Goal: Information Seeking & Learning: Learn about a topic

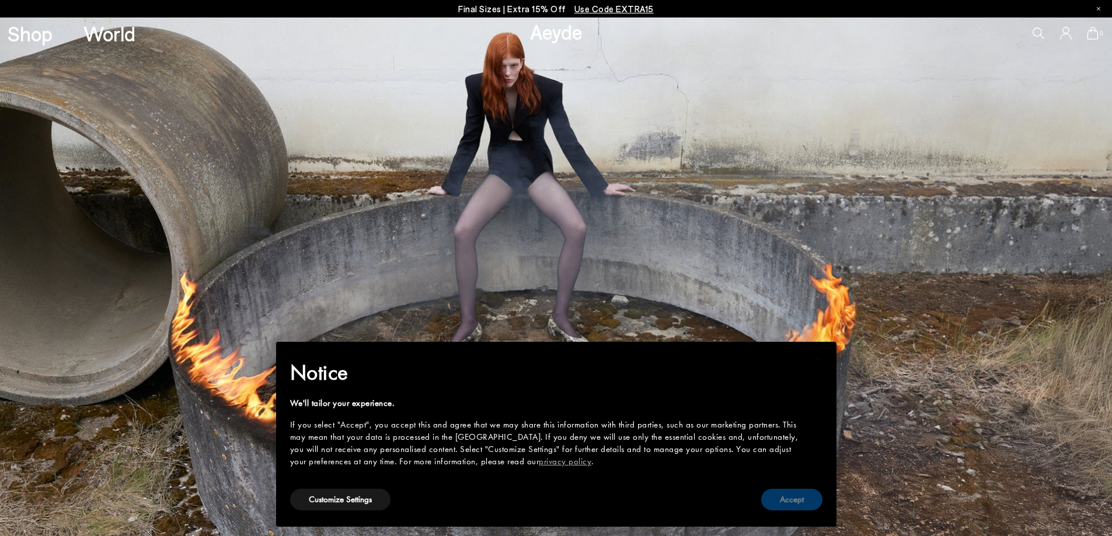
click at [780, 501] on button "Accept" at bounding box center [791, 500] width 61 height 22
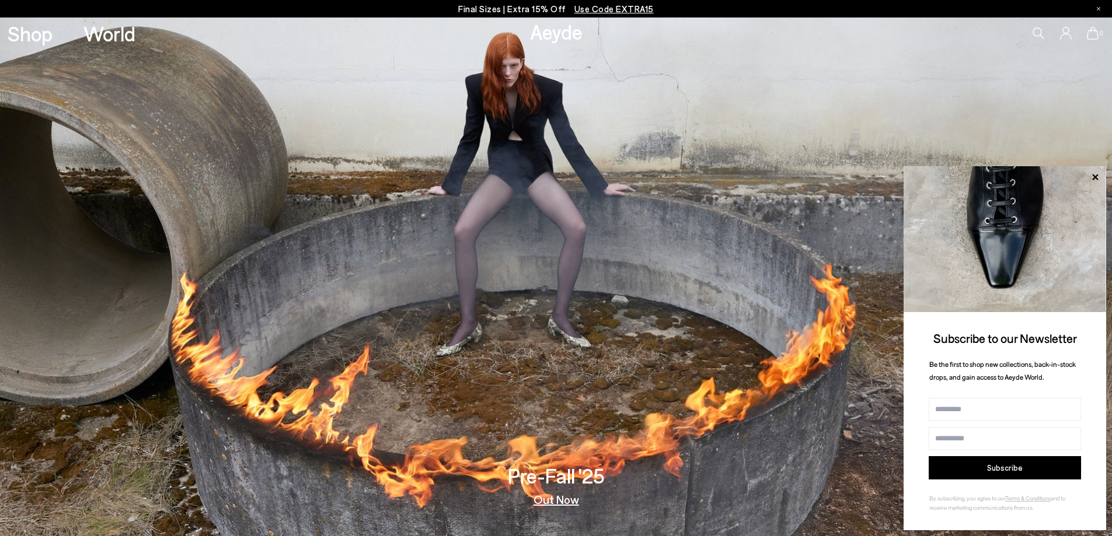
drag, startPoint x: 538, startPoint y: 7, endPoint x: 537, endPoint y: 14, distance: 7.1
click at [537, 14] on p "Final Sizes | Extra 15% Off Use Code EXTRA15" at bounding box center [556, 9] width 196 height 15
click at [535, 11] on p "Final Sizes | Extra 15% Off Use Code EXTRA15" at bounding box center [556, 9] width 196 height 15
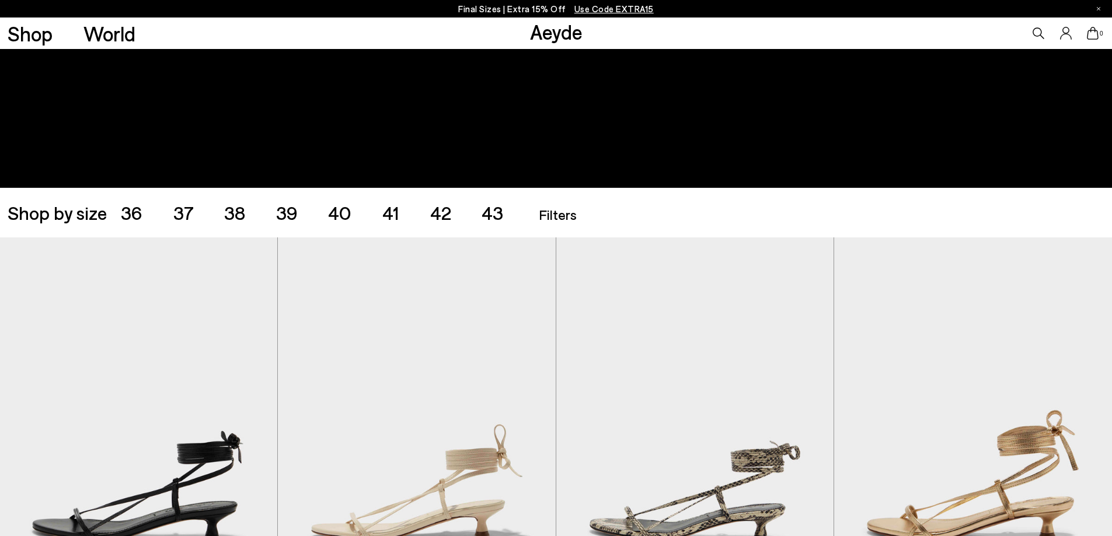
scroll to position [292, 0]
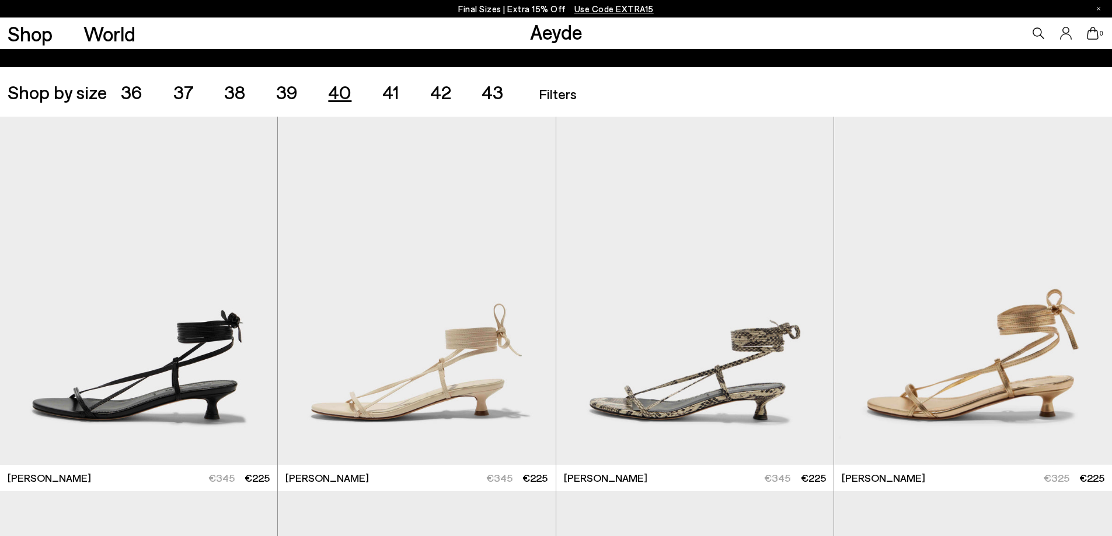
click at [346, 92] on span "40" at bounding box center [339, 92] width 23 height 22
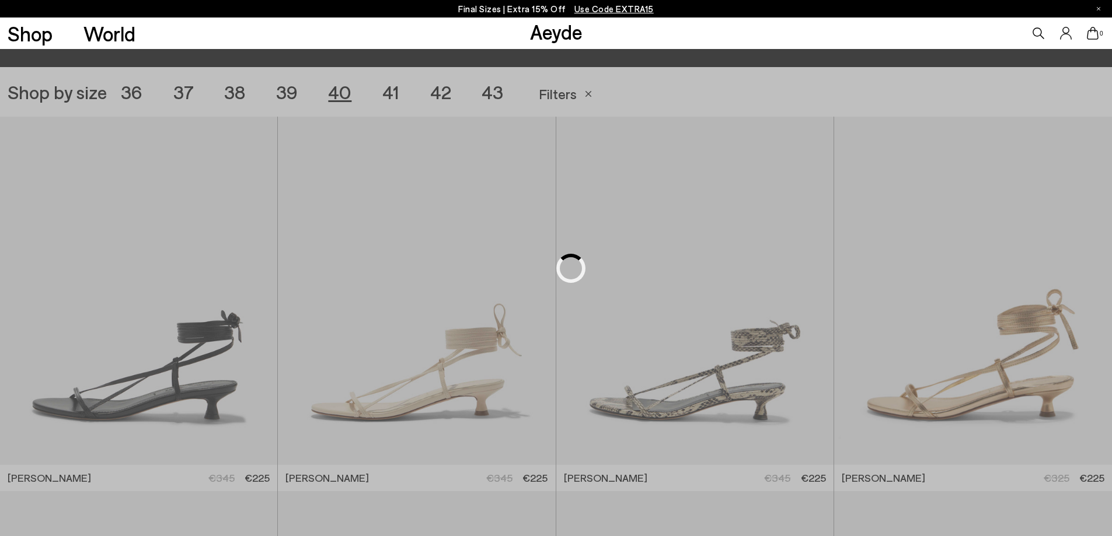
scroll to position [310, 0]
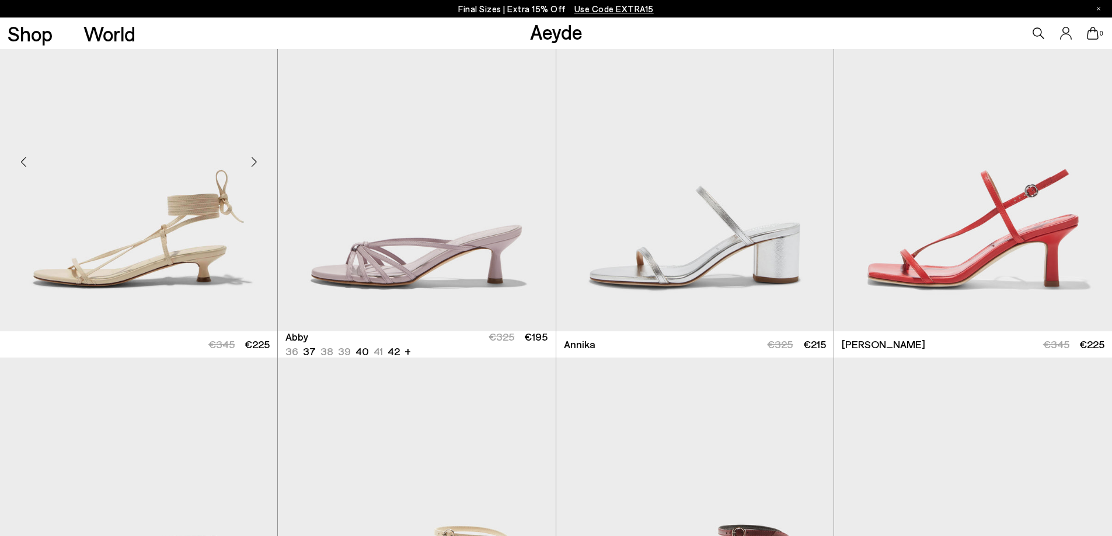
scroll to position [427, 0]
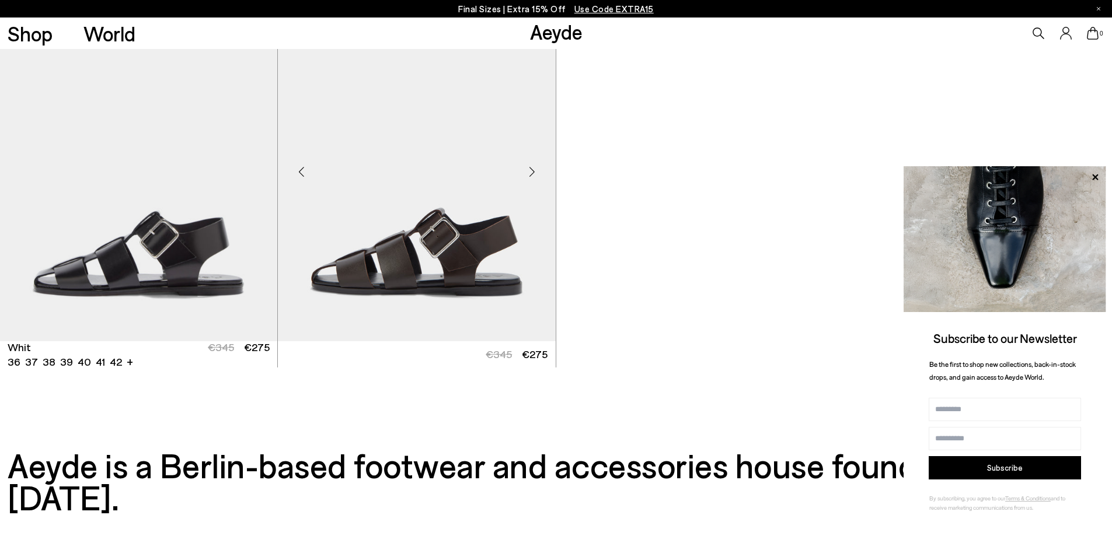
scroll to position [3769, 0]
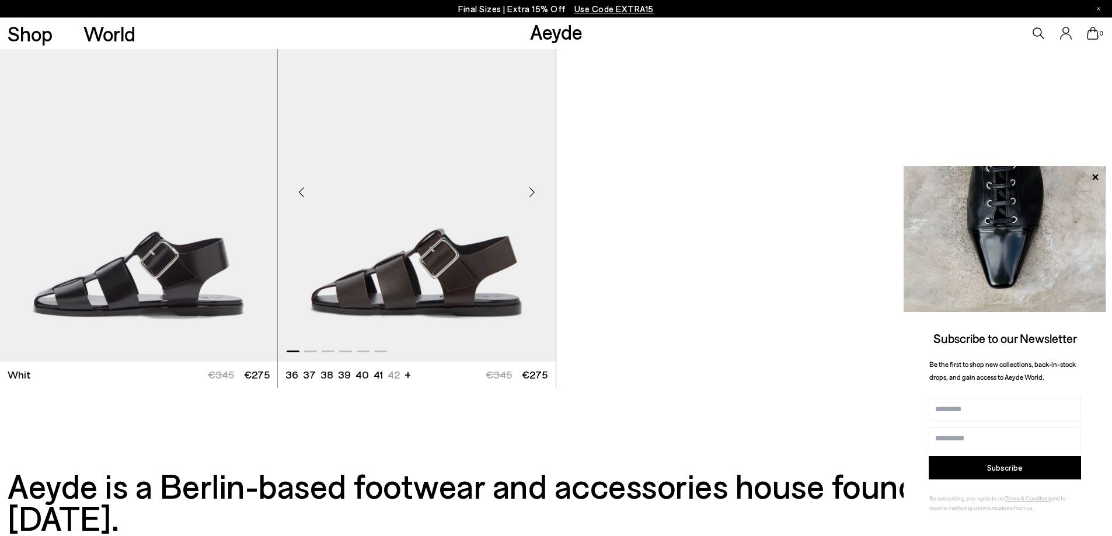
click at [538, 193] on div "Next slide" at bounding box center [532, 192] width 35 height 35
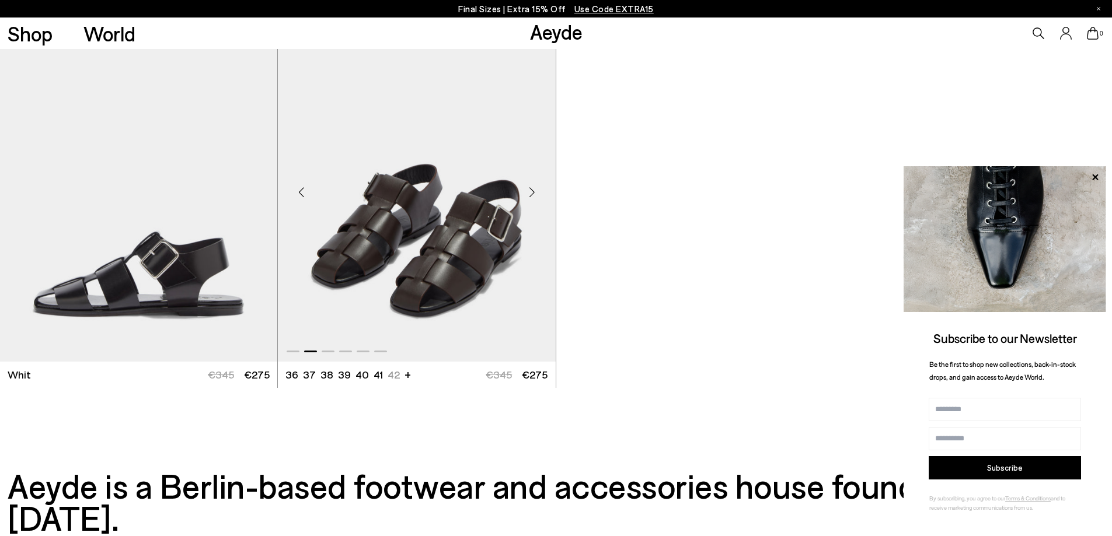
click at [538, 193] on div "Next slide" at bounding box center [532, 192] width 35 height 35
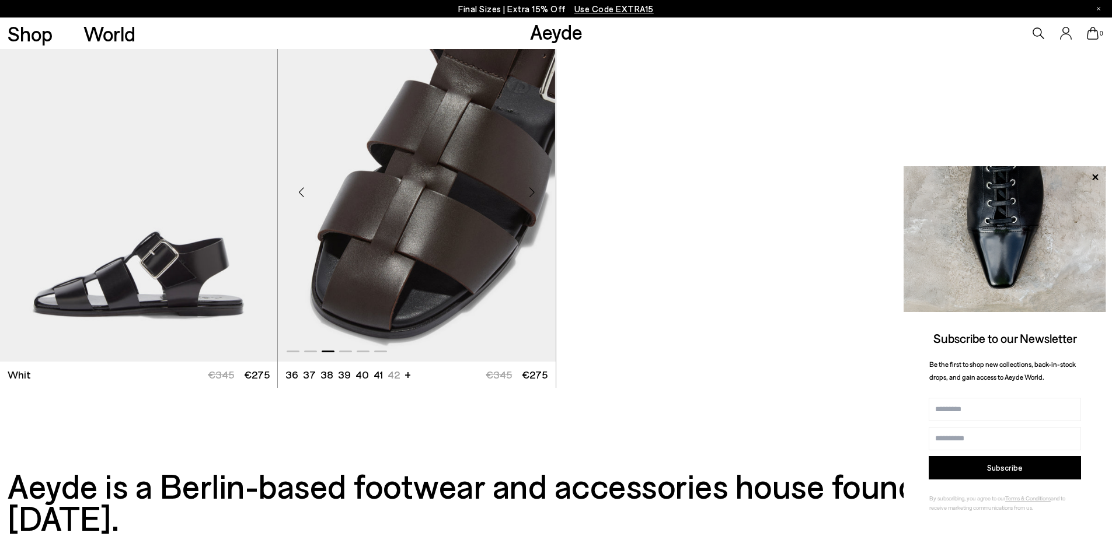
click at [538, 193] on div "Next slide" at bounding box center [532, 192] width 35 height 35
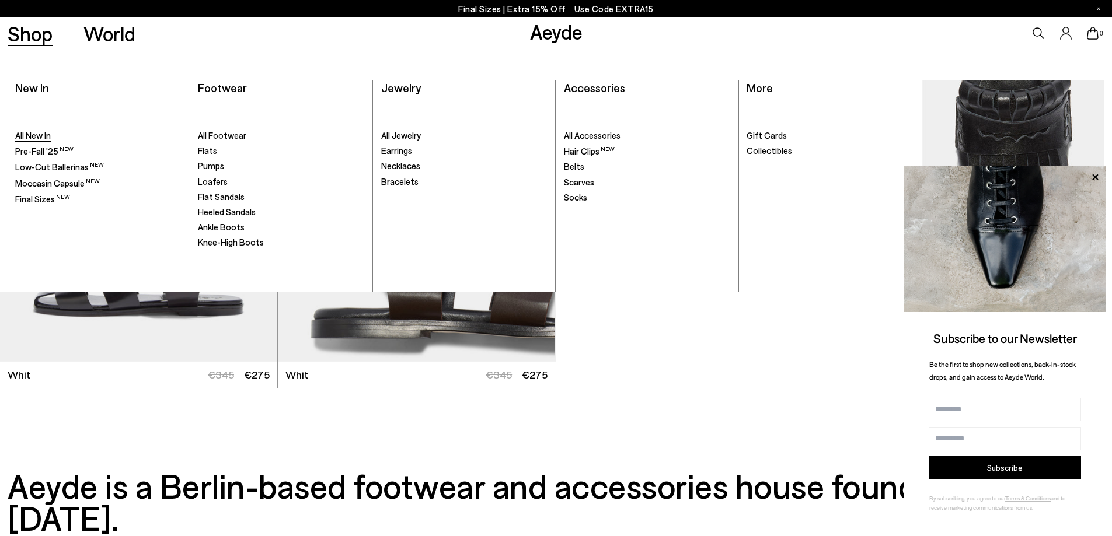
click at [39, 141] on link "All New In" at bounding box center [98, 136] width 167 height 12
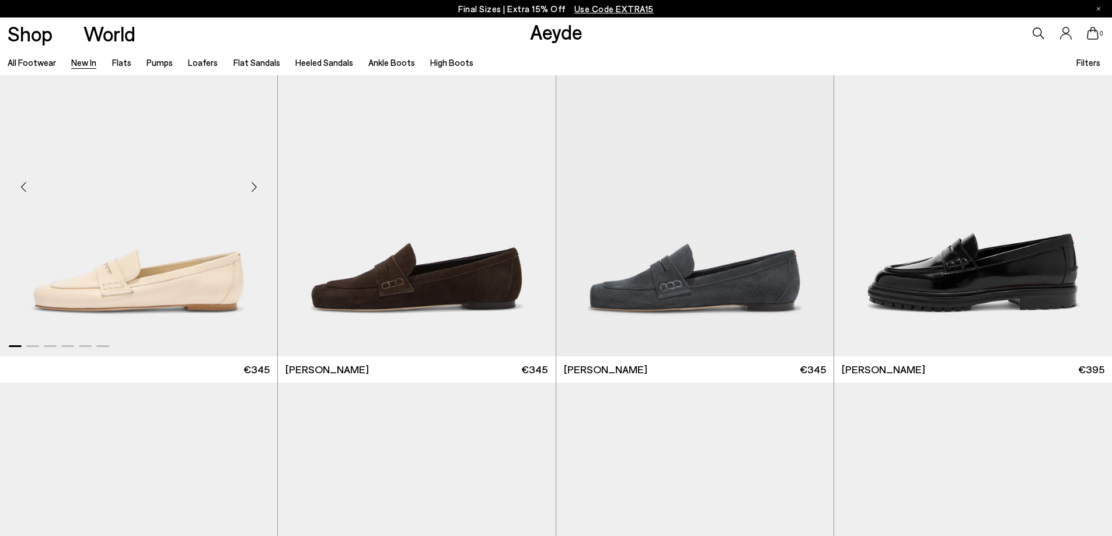
scroll to position [1109, 0]
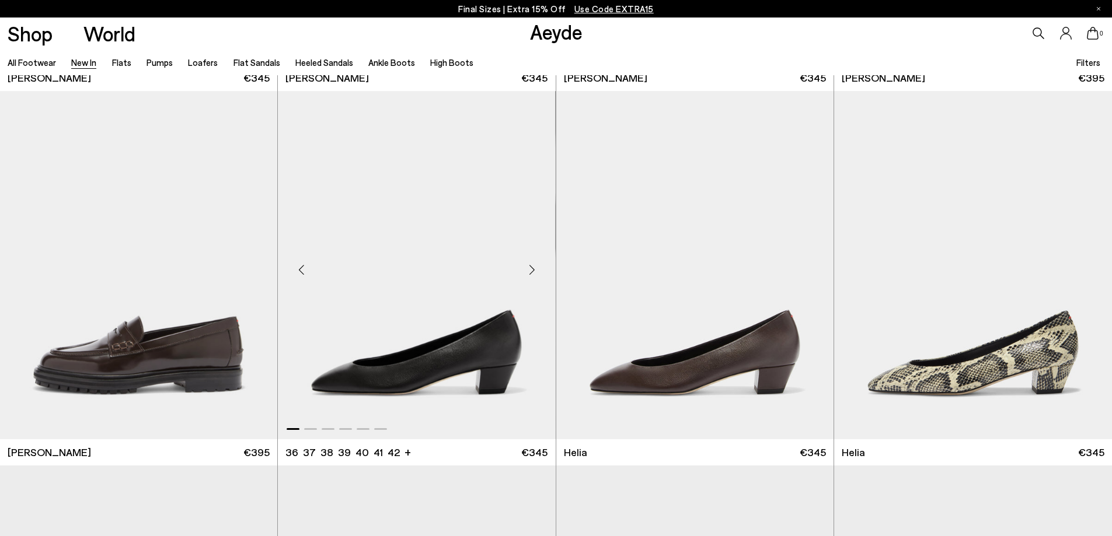
click at [538, 272] on div "Next slide" at bounding box center [532, 269] width 35 height 35
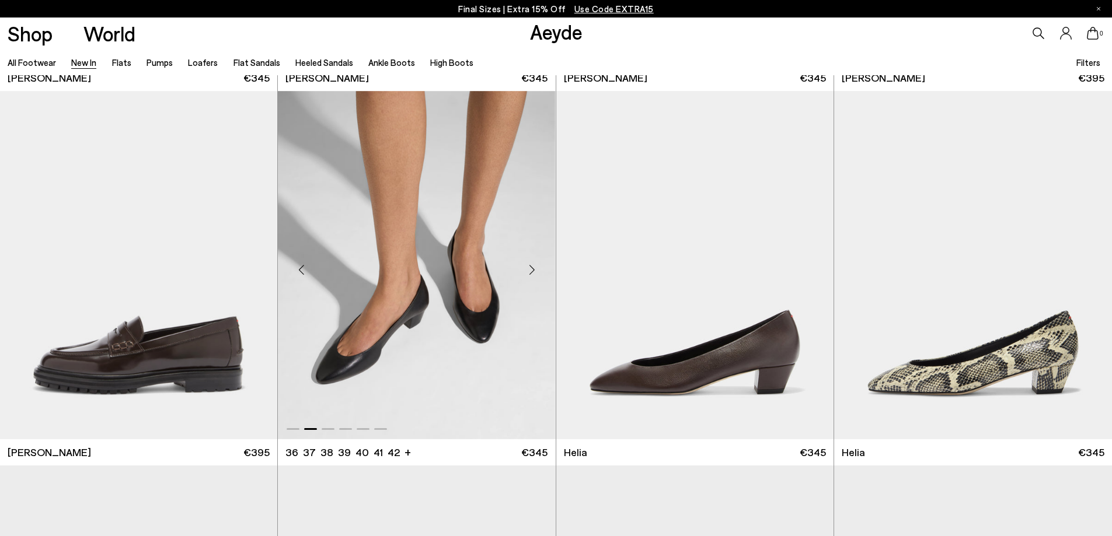
click at [538, 272] on div "Next slide" at bounding box center [532, 269] width 35 height 35
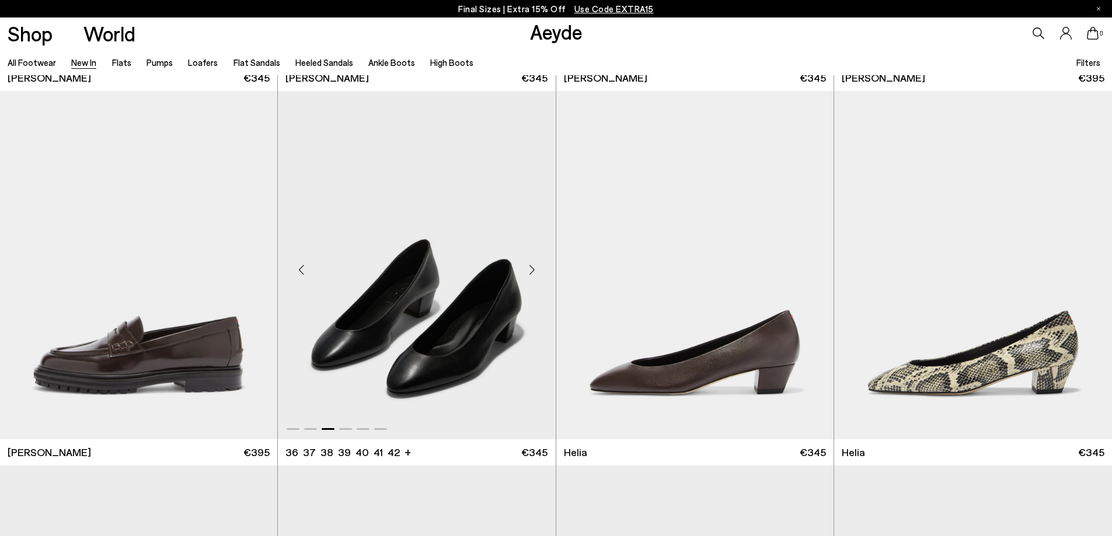
click at [538, 272] on div "Next slide" at bounding box center [532, 269] width 35 height 35
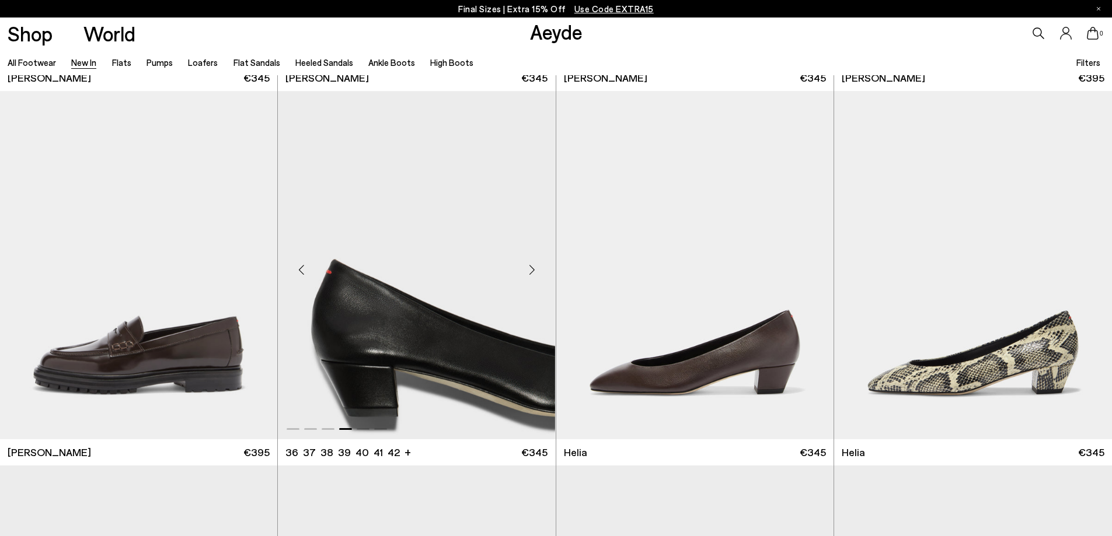
click at [538, 272] on div "Next slide" at bounding box center [532, 269] width 35 height 35
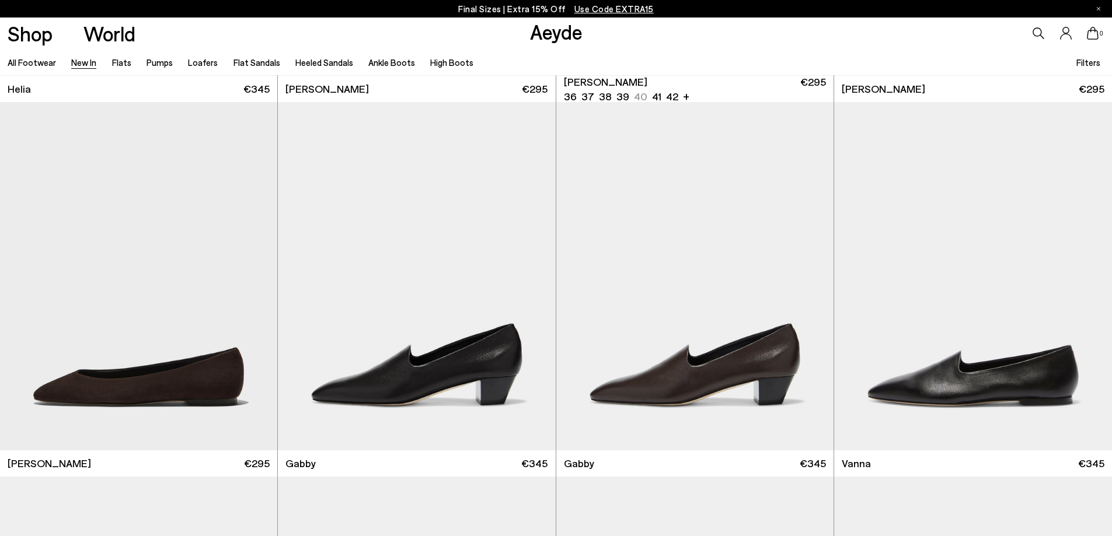
scroll to position [1868, 0]
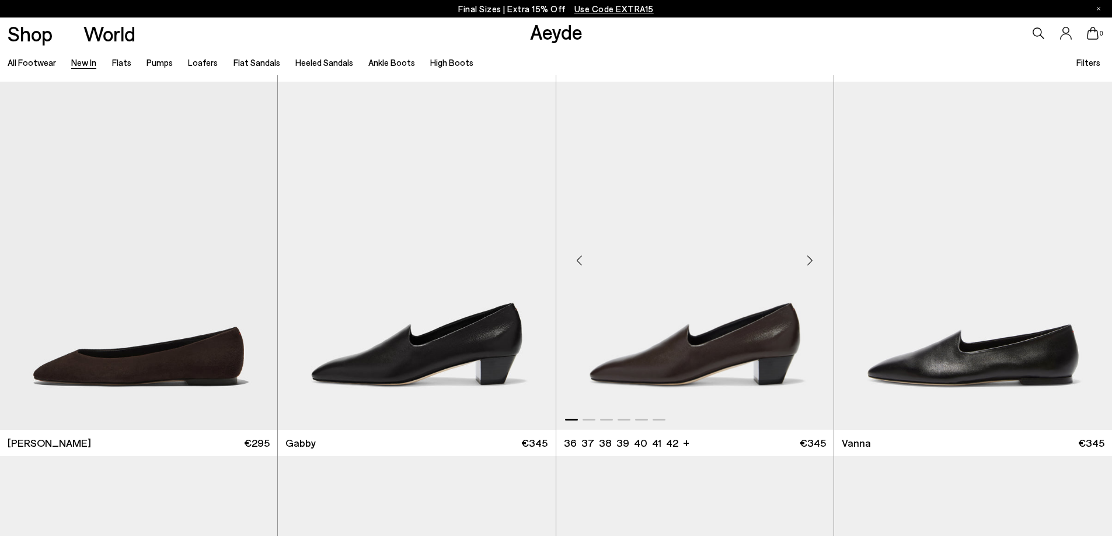
click at [807, 266] on div "Next slide" at bounding box center [810, 260] width 35 height 35
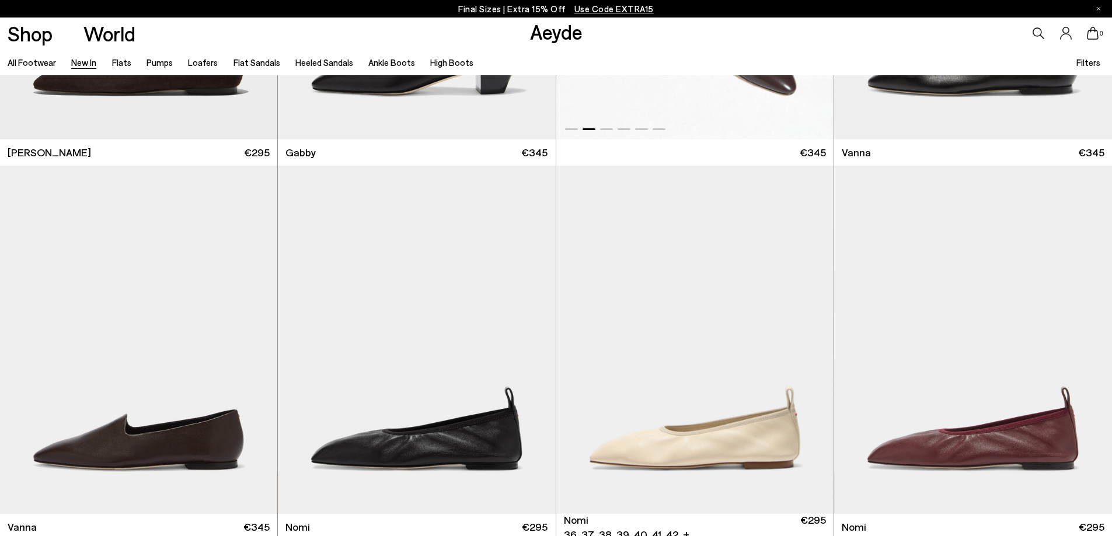
scroll to position [2277, 0]
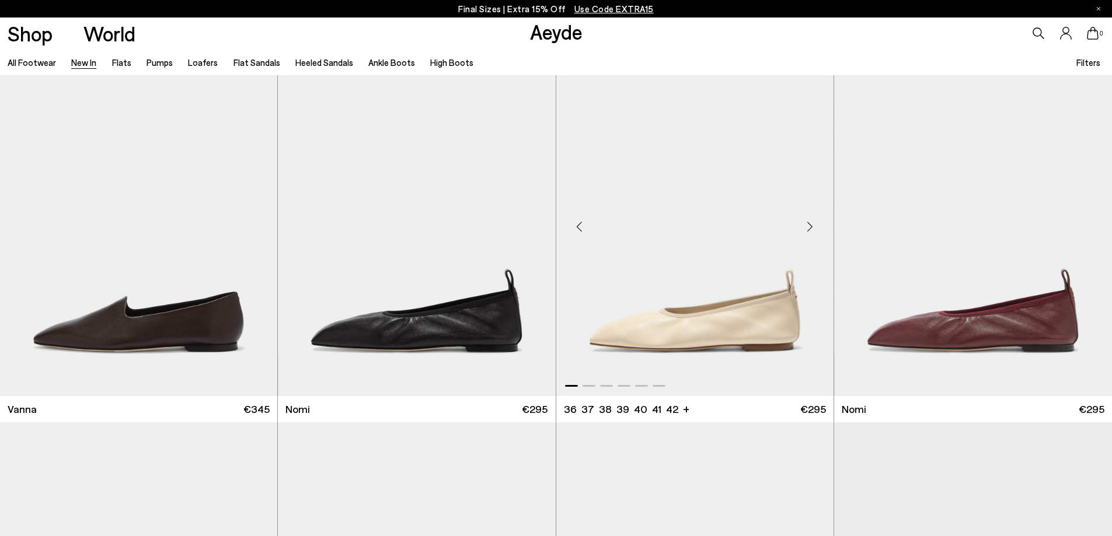
click at [804, 233] on div "Next slide" at bounding box center [810, 227] width 35 height 35
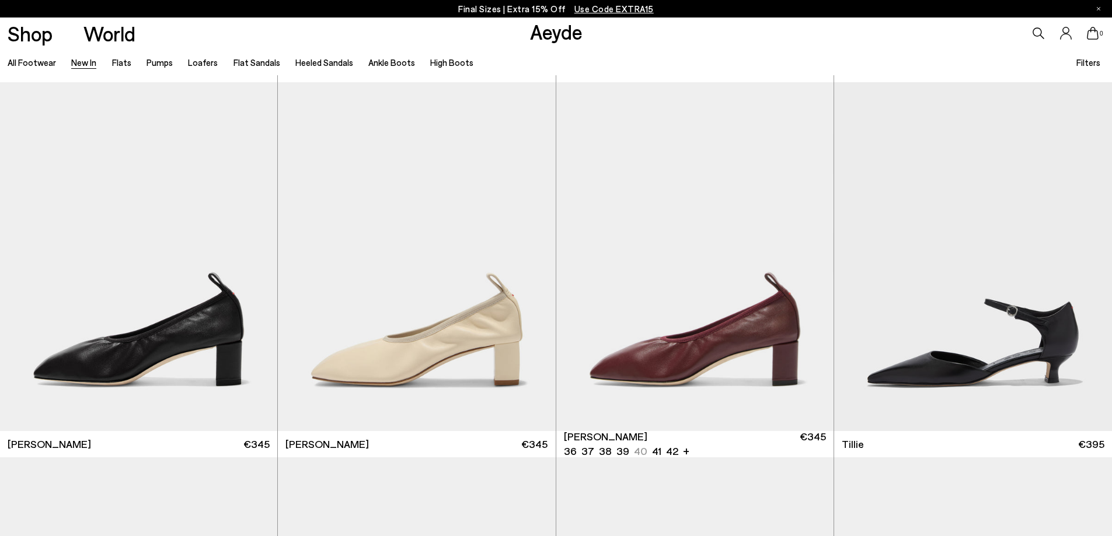
scroll to position [2627, 0]
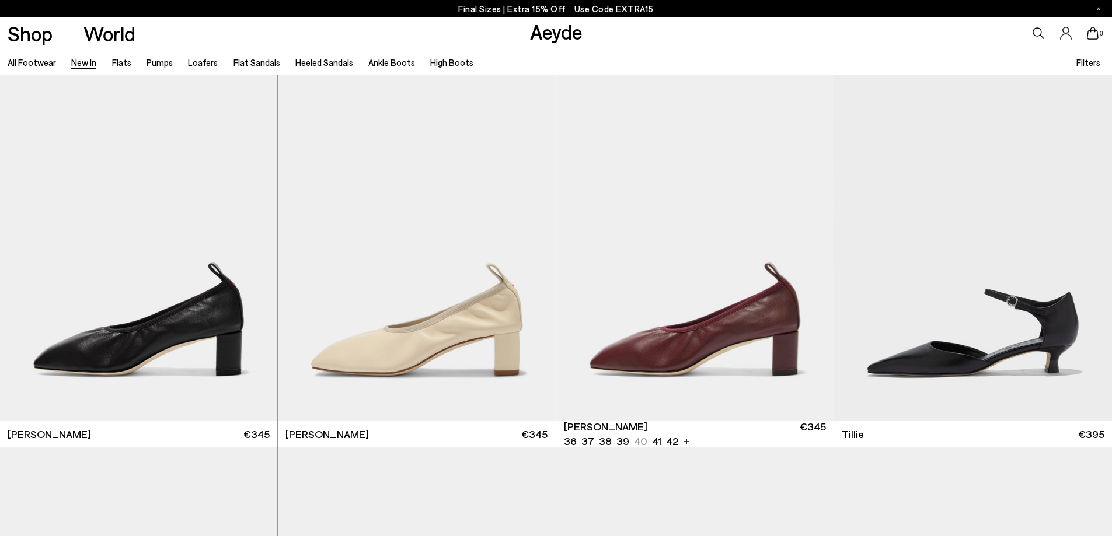
click at [804, 233] on img "1 / 6" at bounding box center [694, 246] width 277 height 348
click at [534, 252] on div "Next slide" at bounding box center [532, 251] width 35 height 35
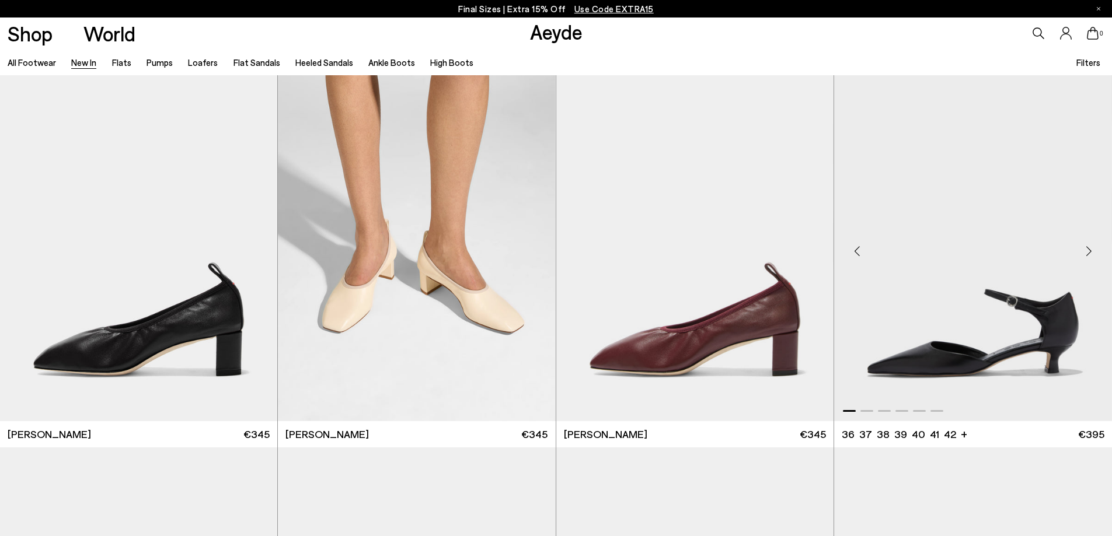
click at [855, 249] on div "Previous slide" at bounding box center [857, 251] width 35 height 35
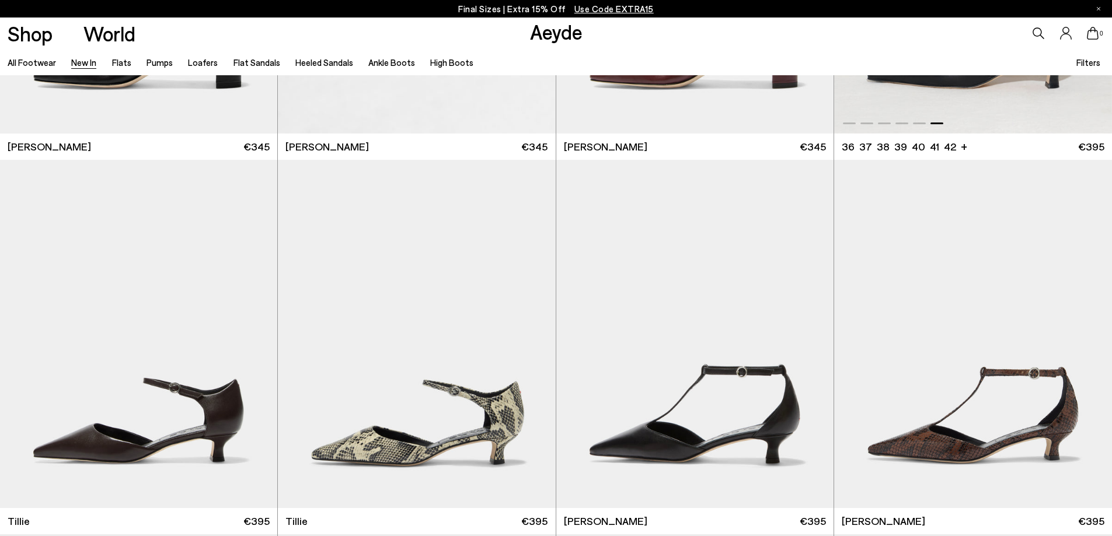
scroll to position [2919, 0]
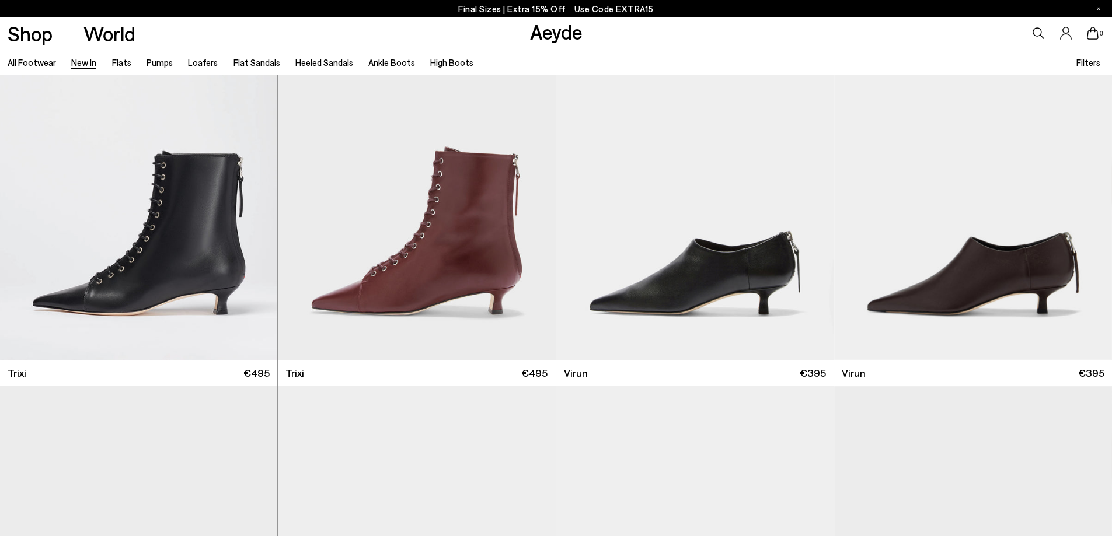
scroll to position [5954, 0]
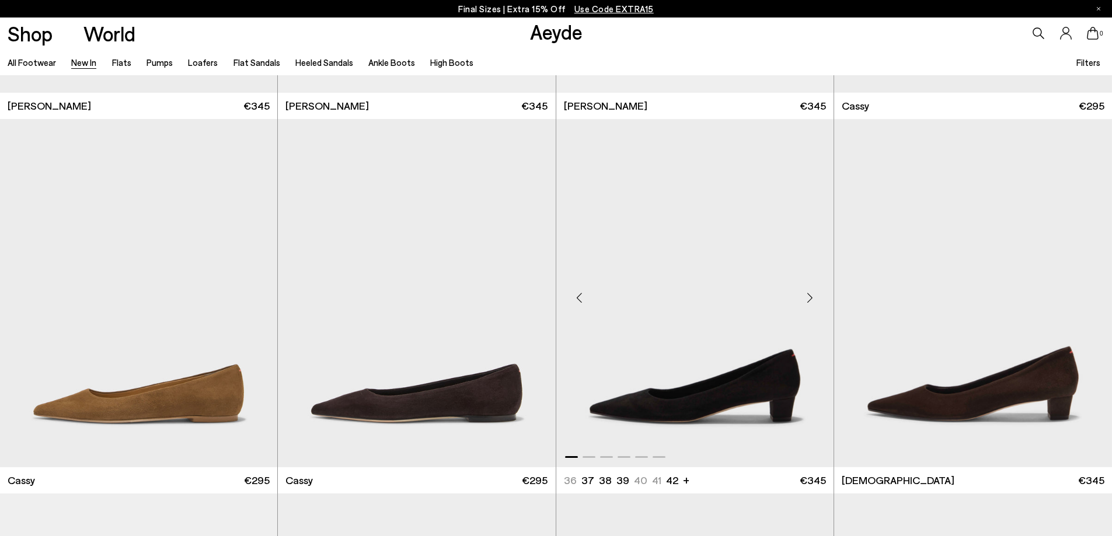
click at [580, 297] on div "Previous slide" at bounding box center [579, 297] width 35 height 35
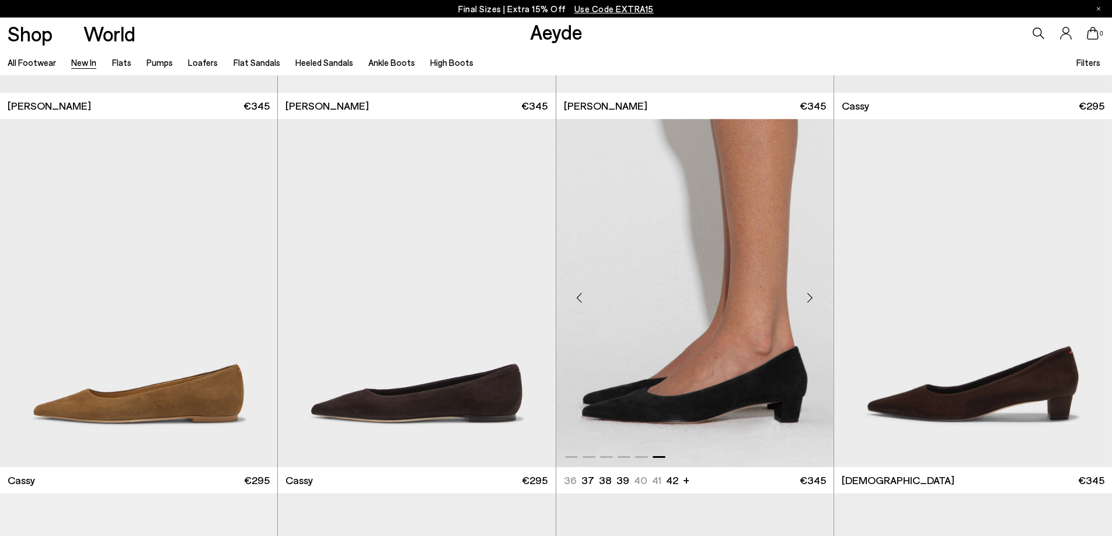
click at [580, 297] on div "Previous slide" at bounding box center [579, 297] width 35 height 35
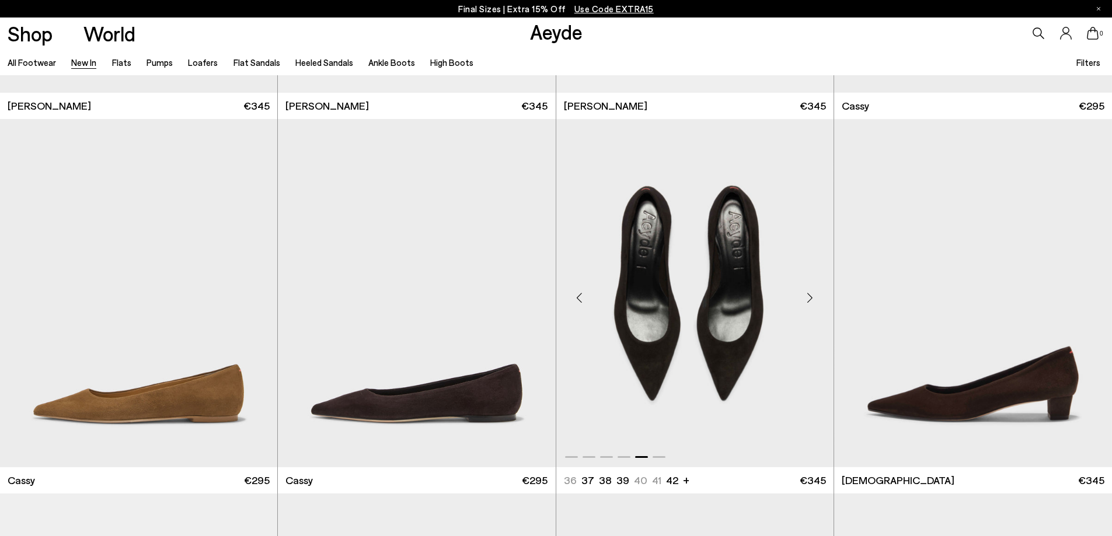
click at [580, 297] on div "Previous slide" at bounding box center [579, 297] width 35 height 35
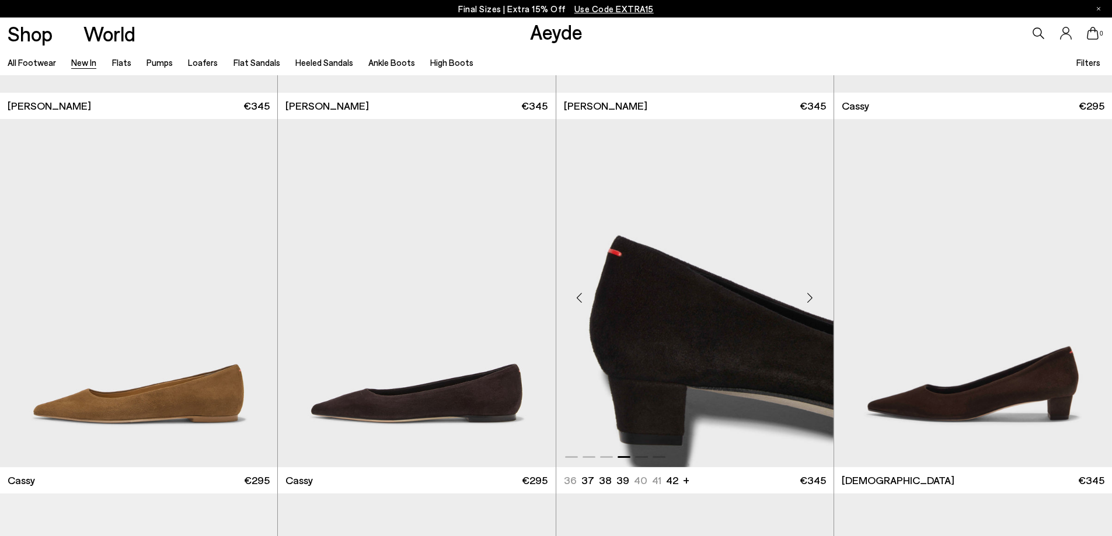
scroll to position [6246, 0]
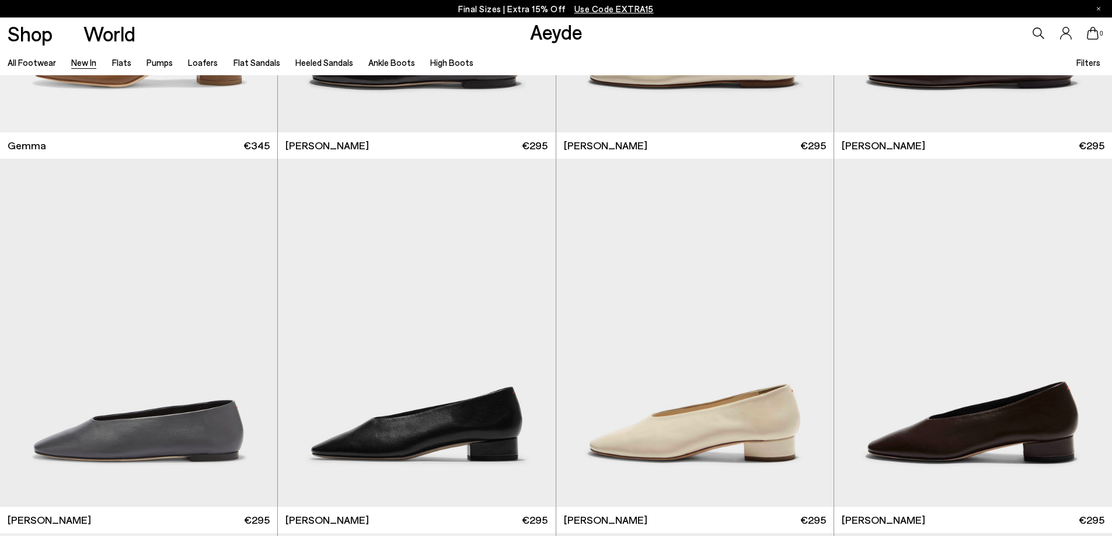
scroll to position [8976, 0]
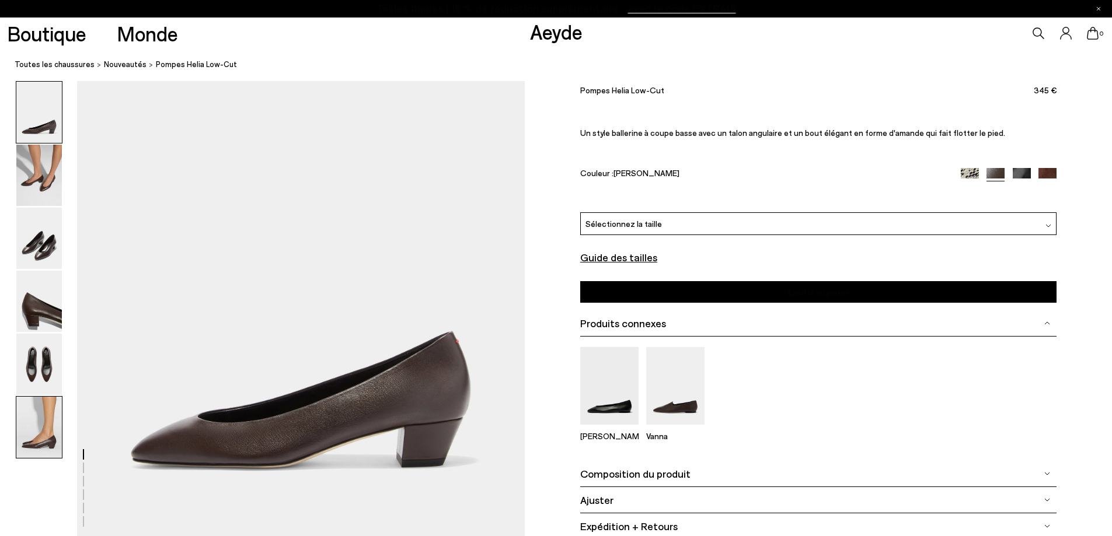
click at [46, 431] on img at bounding box center [39, 427] width 46 height 61
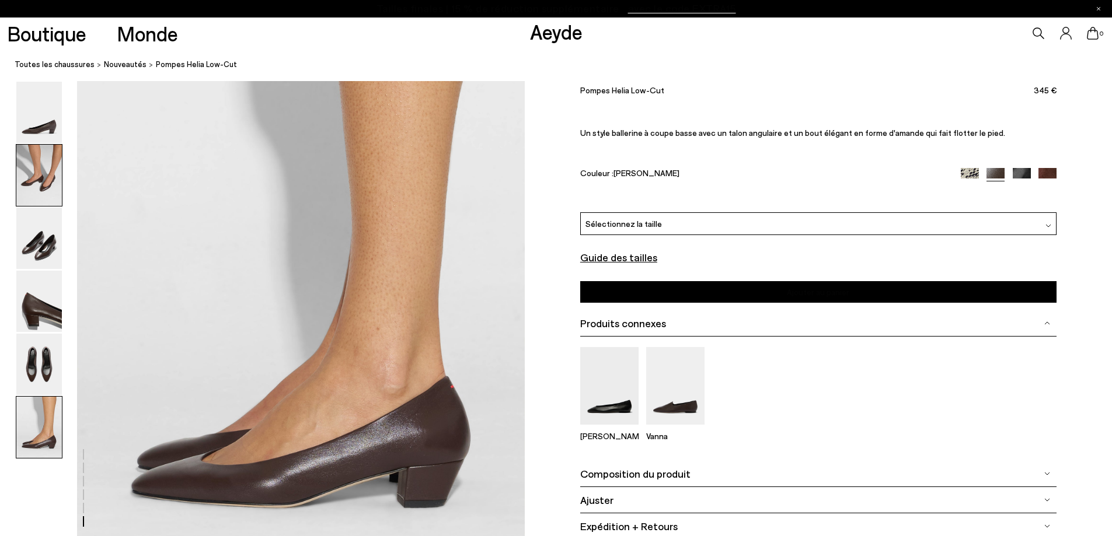
scroll to position [2932, 0]
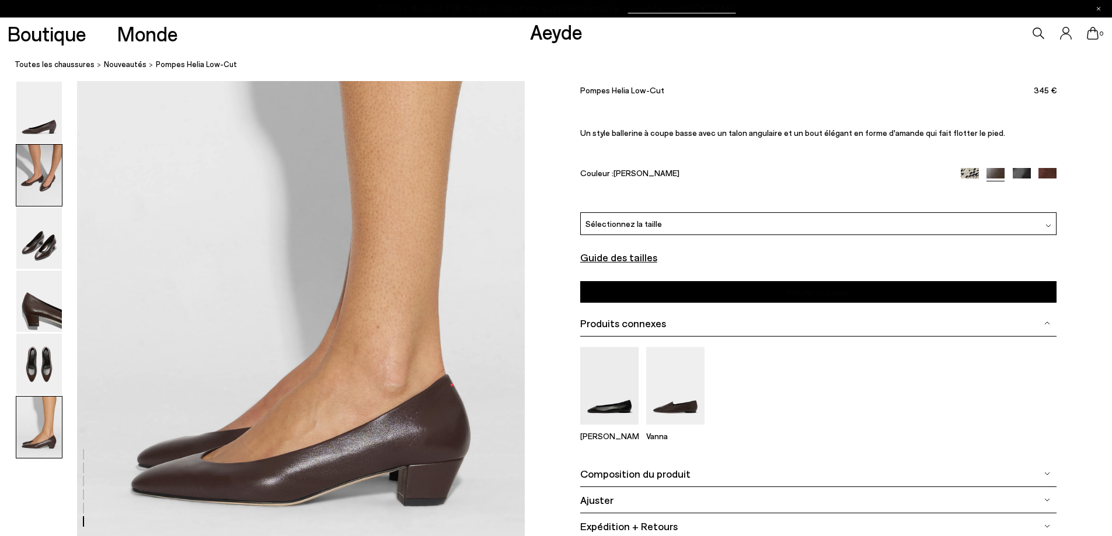
click at [50, 183] on img at bounding box center [39, 175] width 46 height 61
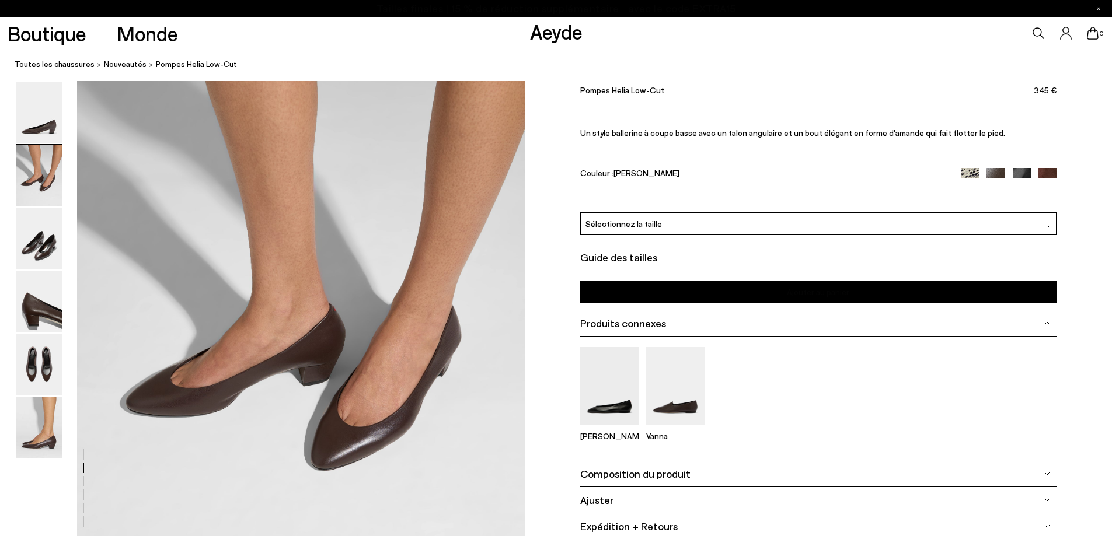
scroll to position [575, 0]
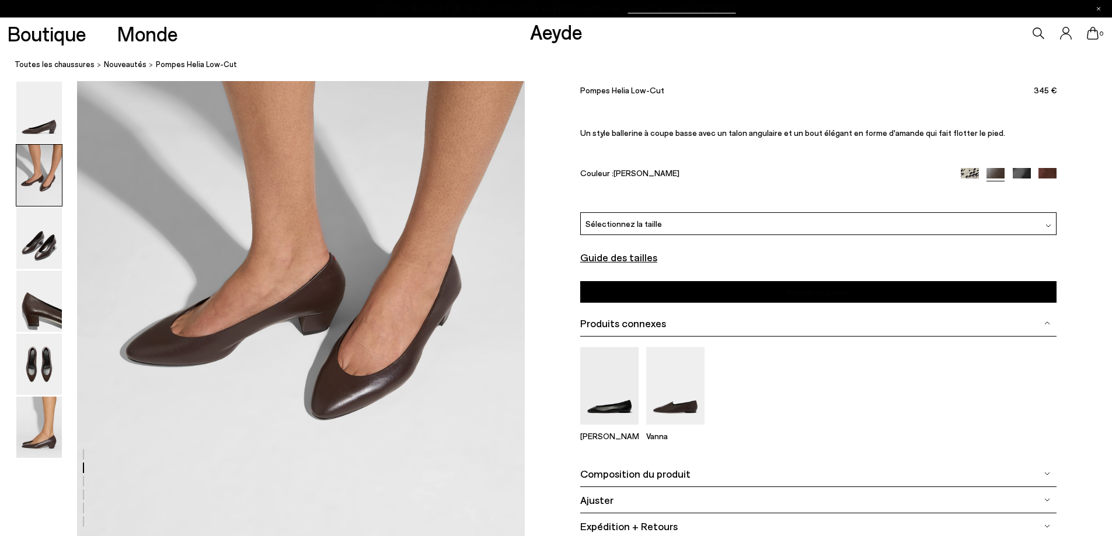
click at [660, 473] on font "Composition du produit" at bounding box center [635, 474] width 110 height 13
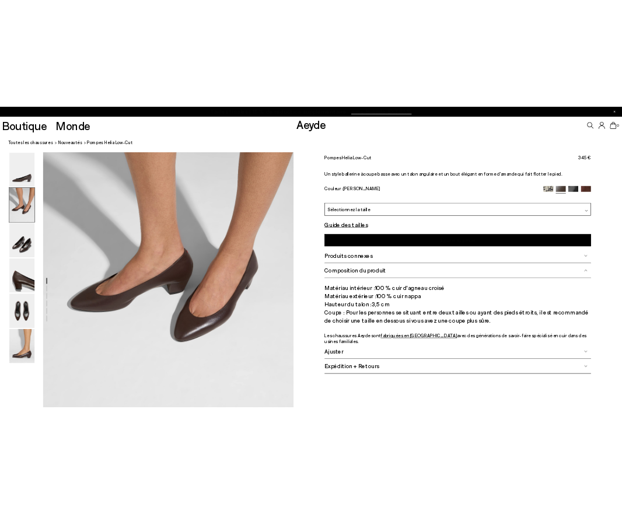
scroll to position [432, 0]
